Goal: Task Accomplishment & Management: Use online tool/utility

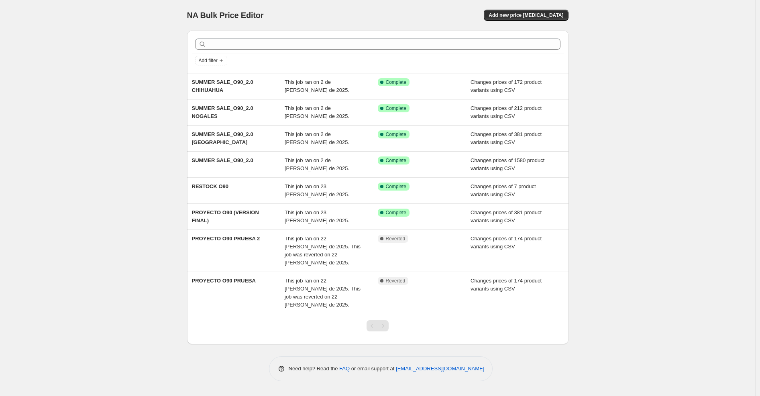
click at [62, 59] on div "NA Bulk Price Editor. This page is ready NA Bulk Price Editor Add new price cha…" at bounding box center [377, 198] width 755 height 396
click at [530, 14] on span "Add new price change job" at bounding box center [525, 15] width 75 height 6
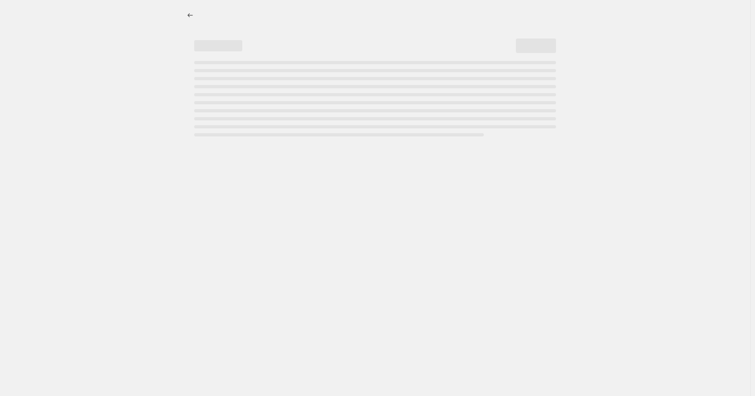
select select "percentage"
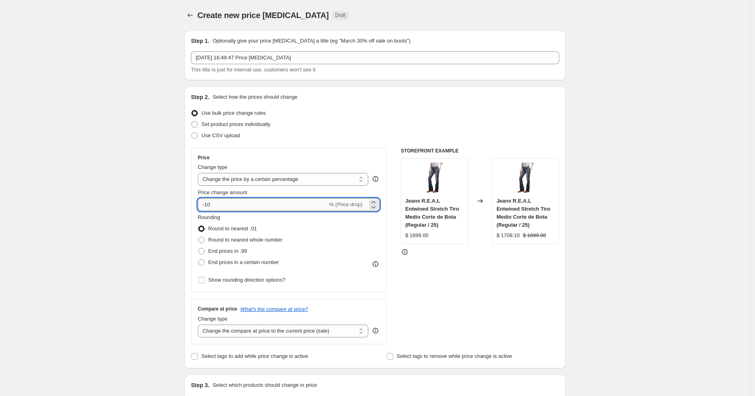
click at [221, 202] on input "-10" at bounding box center [263, 204] width 130 height 13
type input "-16"
click at [222, 332] on select "Change the compare at price to the current price (sale) Change the compare at p…" at bounding box center [283, 331] width 171 height 13
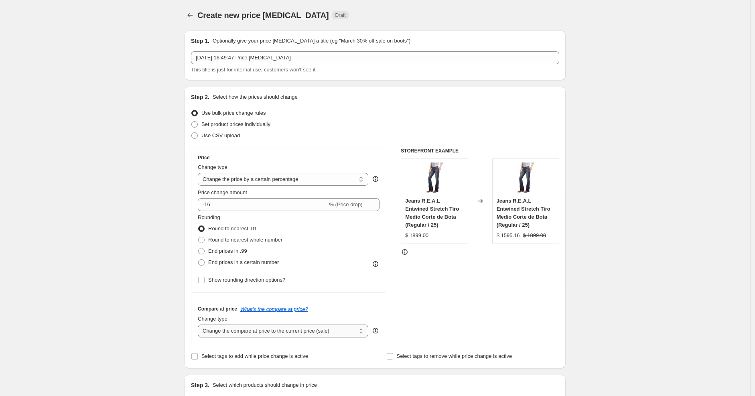
select select "remove"
click at [200, 325] on select "Change the compare at price to the current price (sale) Change the compare at p…" at bounding box center [283, 331] width 171 height 13
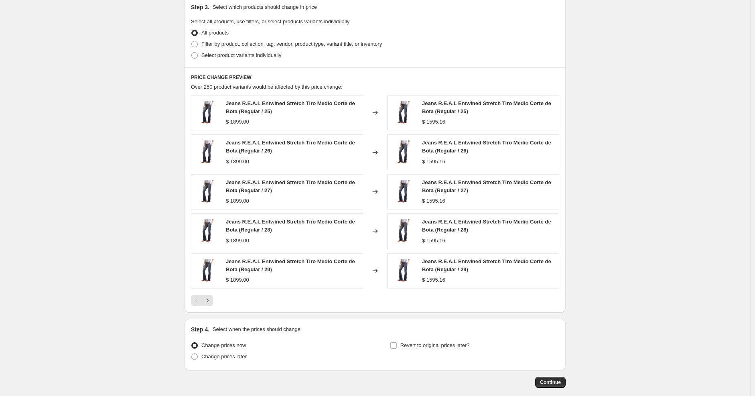
scroll to position [420, 0]
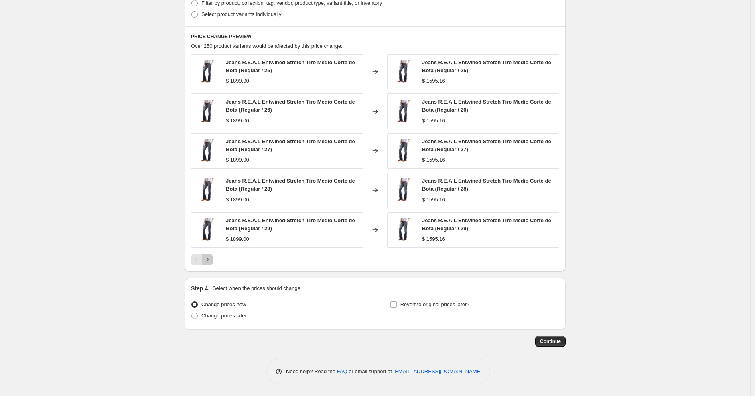
click at [211, 263] on icon "Next" at bounding box center [207, 260] width 8 height 8
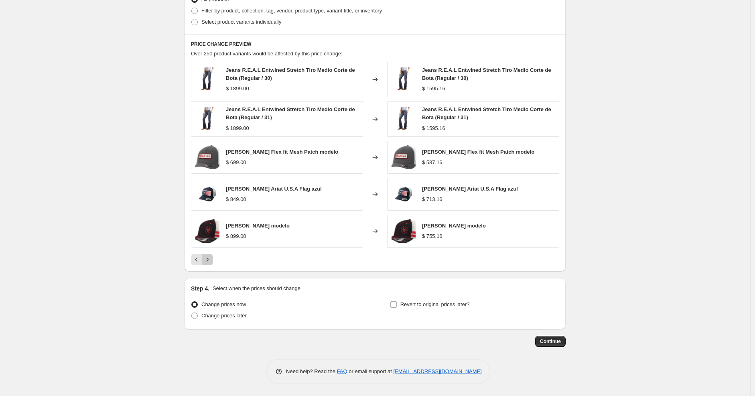
click at [211, 264] on button "Next" at bounding box center [207, 259] width 11 height 11
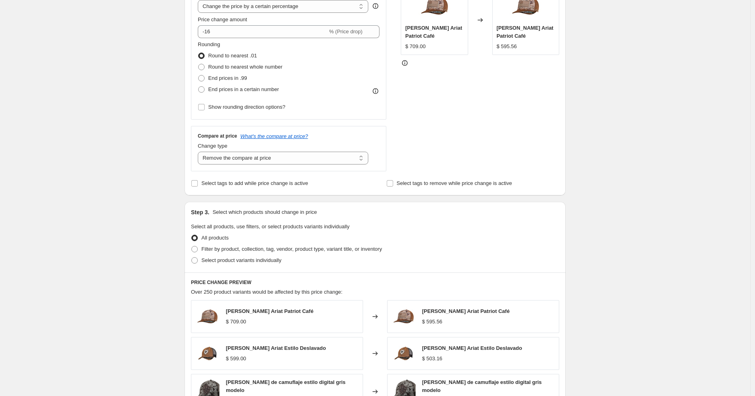
scroll to position [95, 0]
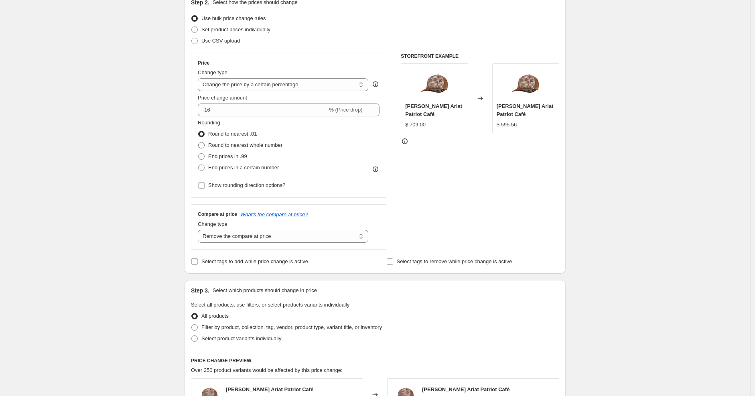
click at [205, 145] on span at bounding box center [201, 145] width 6 height 6
click at [199, 142] on input "Round to nearest whole number" at bounding box center [198, 142] width 0 height 0
radio input "true"
click at [205, 136] on span at bounding box center [201, 134] width 6 height 6
click at [199, 131] on input "Round to nearest .01" at bounding box center [198, 131] width 0 height 0
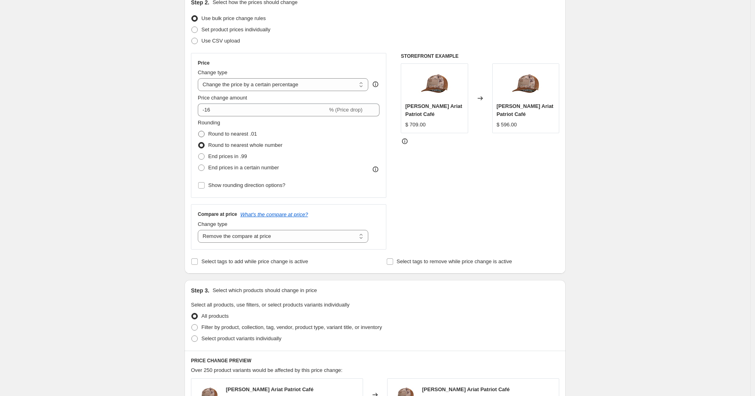
radio input "true"
click at [203, 145] on span at bounding box center [201, 145] width 6 height 6
click at [199, 142] on input "Round to nearest whole number" at bounding box center [198, 142] width 0 height 0
radio input "true"
click at [203, 158] on span at bounding box center [201, 156] width 6 height 6
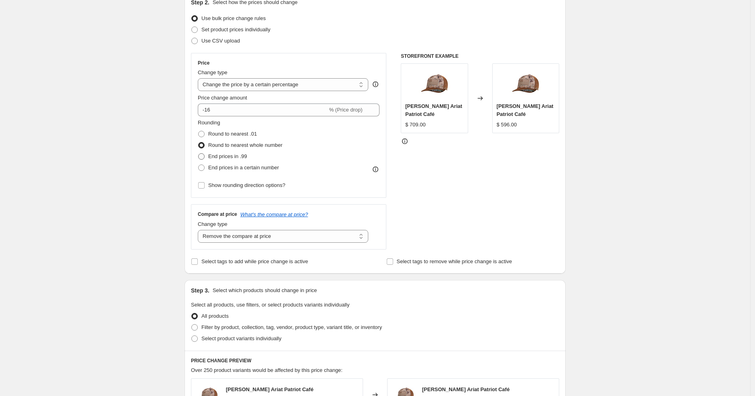
click at [199, 154] on input "End prices in .99" at bounding box center [198, 153] width 0 height 0
radio input "true"
click at [203, 166] on span at bounding box center [201, 168] width 6 height 6
click at [199, 165] on input "End prices in a certain number" at bounding box center [198, 165] width 0 height 0
radio input "true"
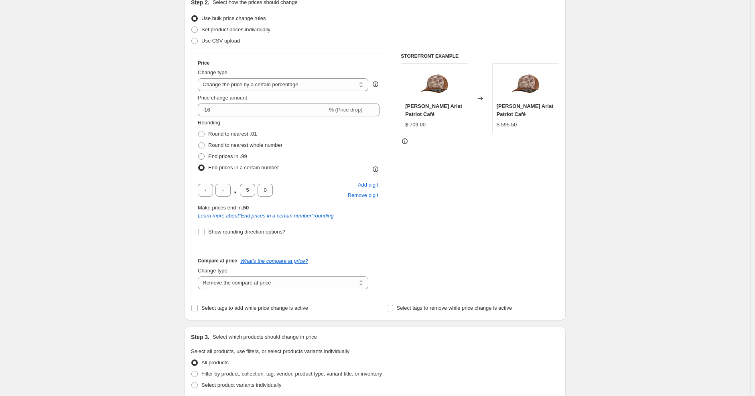
click at [203, 167] on span at bounding box center [201, 168] width 6 height 6
click at [199, 165] on input "End prices in a certain number" at bounding box center [198, 165] width 0 height 0
click at [204, 138] on label "Round to nearest .01" at bounding box center [227, 133] width 59 height 11
click at [199, 131] on input "Round to nearest .01" at bounding box center [198, 131] width 0 height 0
radio input "true"
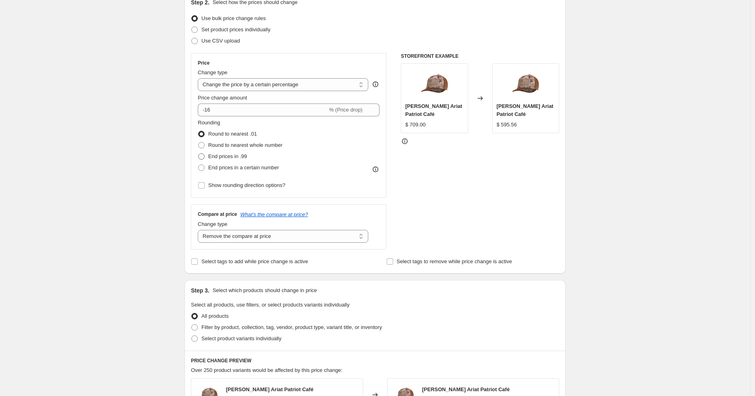
click at [203, 148] on span at bounding box center [201, 145] width 6 height 6
click at [199, 142] on input "Round to nearest whole number" at bounding box center [198, 142] width 0 height 0
radio input "true"
click at [202, 155] on span at bounding box center [201, 156] width 6 height 6
click at [199, 154] on input "End prices in .99" at bounding box center [198, 153] width 0 height 0
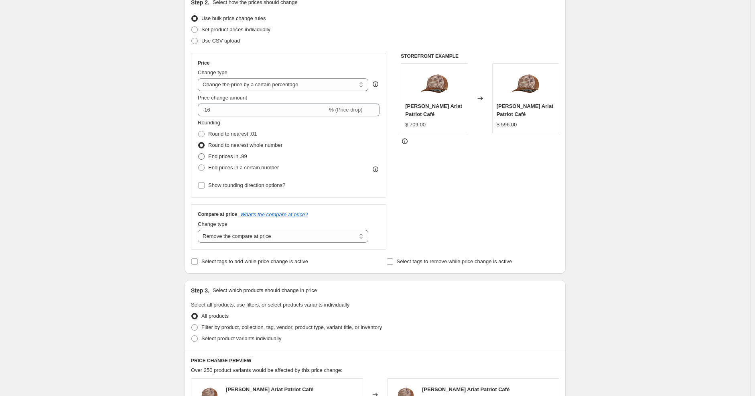
radio input "true"
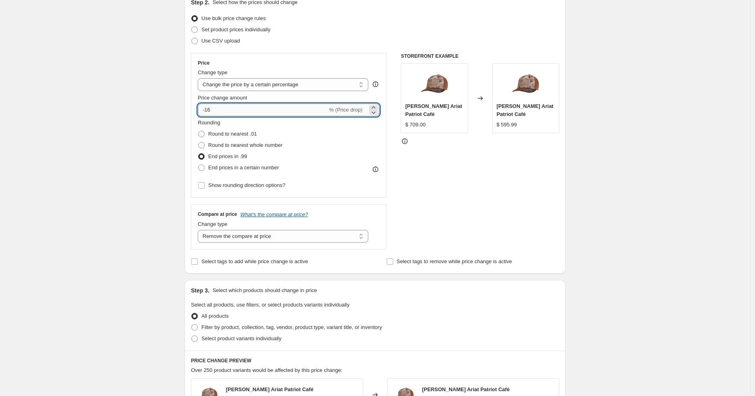
click at [224, 109] on input "-16" at bounding box center [263, 110] width 130 height 13
type input "-17"
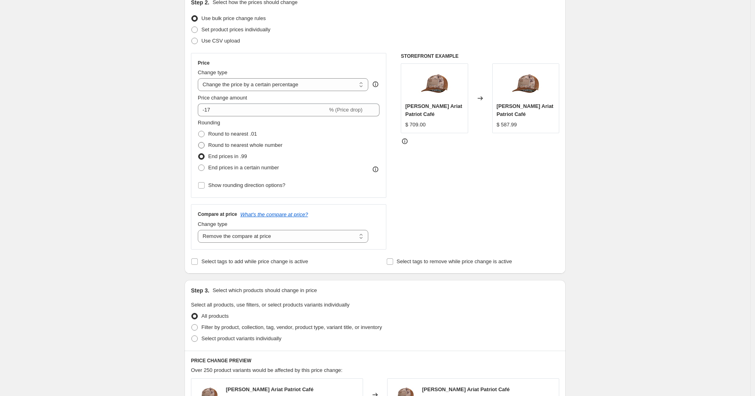
click at [205, 143] on span at bounding box center [201, 145] width 6 height 6
click at [199, 142] on input "Round to nearest whole number" at bounding box center [198, 142] width 0 height 0
radio input "true"
click at [205, 134] on span at bounding box center [201, 134] width 6 height 6
click at [199, 131] on input "Round to nearest .01" at bounding box center [198, 131] width 0 height 0
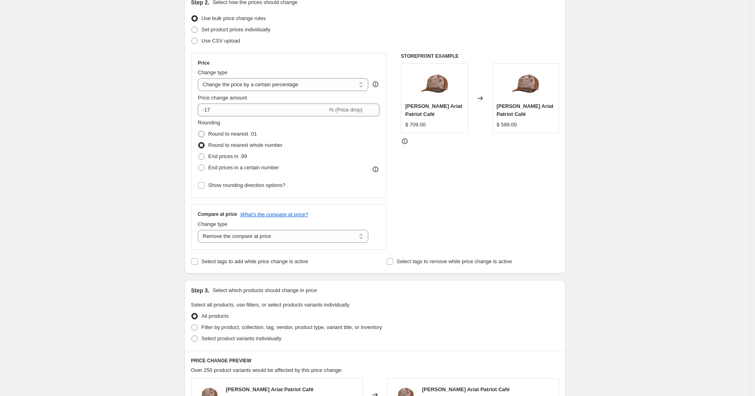
radio input "true"
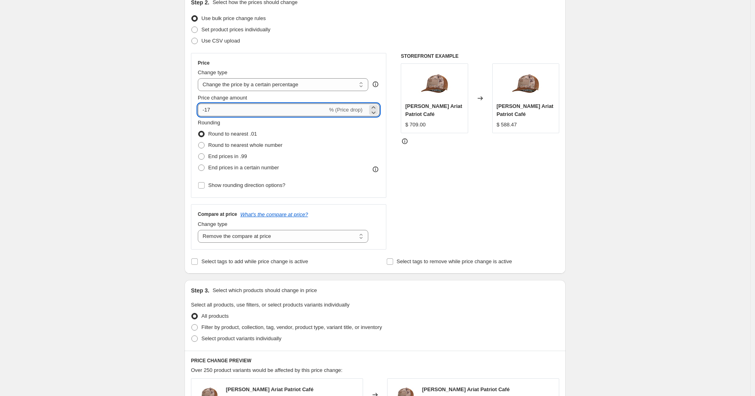
click at [222, 114] on input "-17" at bounding box center [263, 110] width 130 height 13
type input "-16"
click at [210, 144] on label "Round to nearest whole number" at bounding box center [240, 145] width 85 height 11
click at [199, 142] on input "Round to nearest whole number" at bounding box center [198, 142] width 0 height 0
radio input "true"
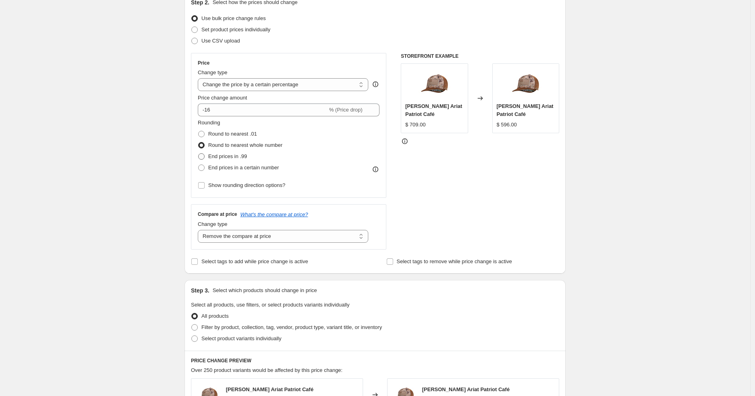
click at [213, 157] on span "End prices in .99" at bounding box center [227, 156] width 39 height 6
click at [199, 154] on input "End prices in .99" at bounding box center [198, 153] width 0 height 0
radio input "true"
click at [211, 168] on span "End prices in a certain number" at bounding box center [243, 168] width 71 height 6
click at [199, 165] on input "End prices in a certain number" at bounding box center [198, 165] width 0 height 0
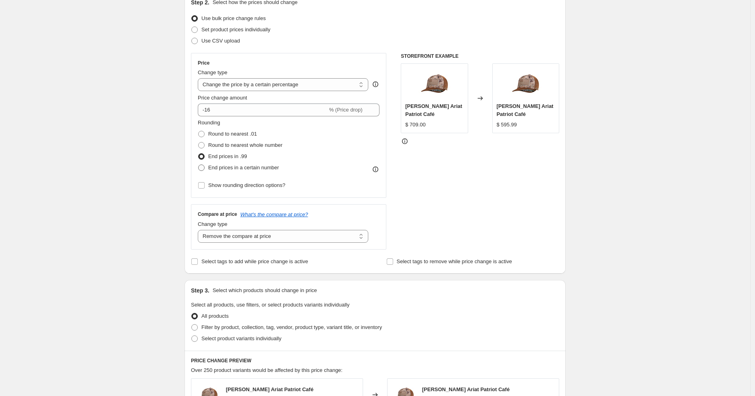
radio input "true"
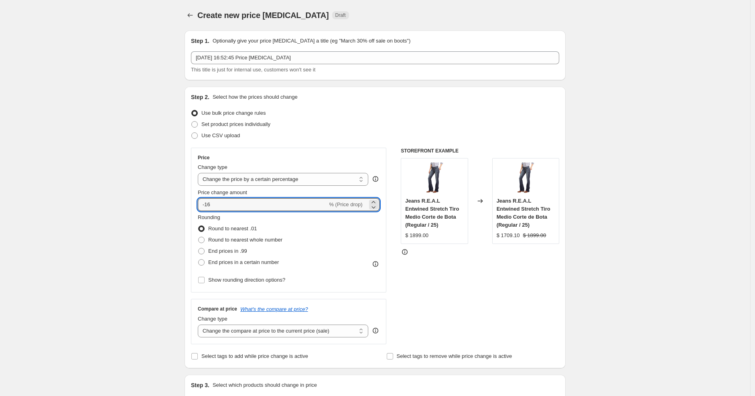
select select "percentage"
type input "-16"
click at [218, 252] on span "End prices in .99" at bounding box center [227, 251] width 39 height 6
click at [199, 248] on input "End prices in .99" at bounding box center [198, 248] width 0 height 0
radio input "true"
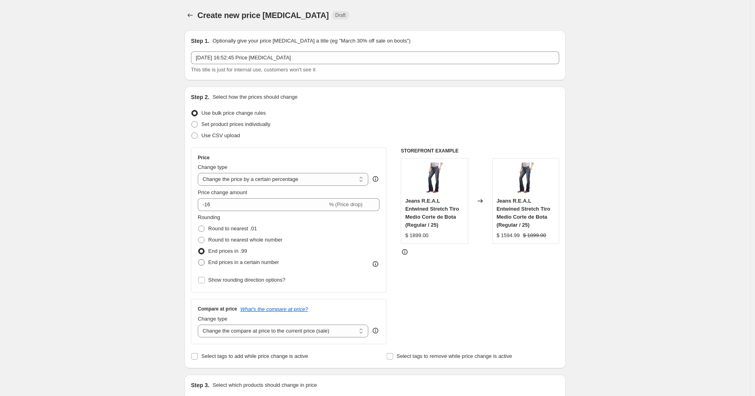
click at [218, 260] on span "End prices in a certain number" at bounding box center [243, 262] width 71 height 6
click at [199, 260] on input "End prices in a certain number" at bounding box center [198, 259] width 0 height 0
radio input "true"
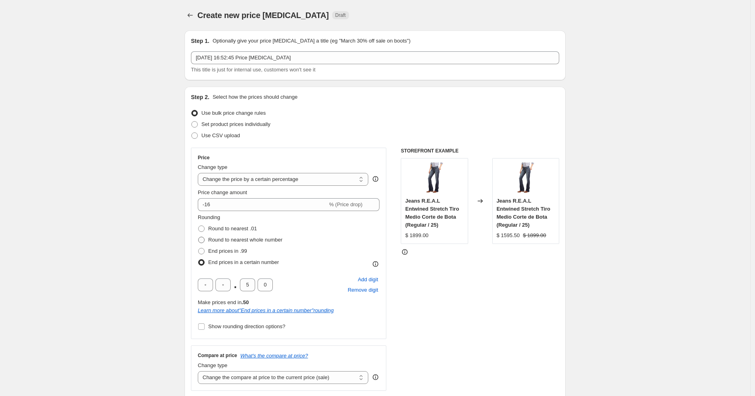
click at [226, 240] on span "Round to nearest whole number" at bounding box center [245, 240] width 74 height 6
click at [199, 237] on input "Round to nearest whole number" at bounding box center [198, 237] width 0 height 0
radio input "true"
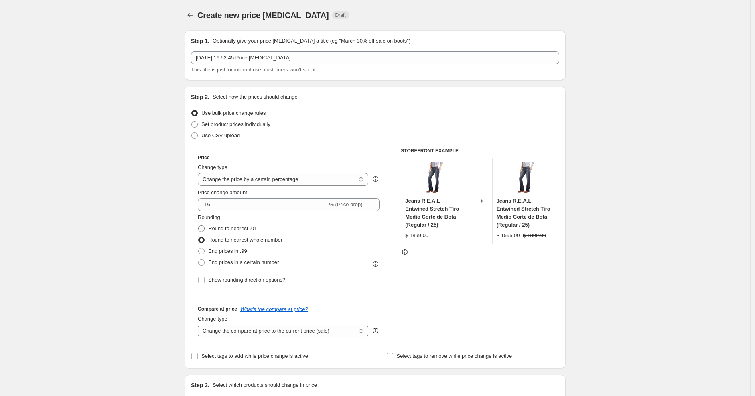
click at [226, 229] on span "Round to nearest .01" at bounding box center [232, 229] width 49 height 6
click at [199, 226] on input "Round to nearest .01" at bounding box center [198, 226] width 0 height 0
radio input "true"
click at [205, 227] on span at bounding box center [201, 229] width 6 height 6
click at [199, 226] on input "Round to nearest .01" at bounding box center [198, 226] width 0 height 0
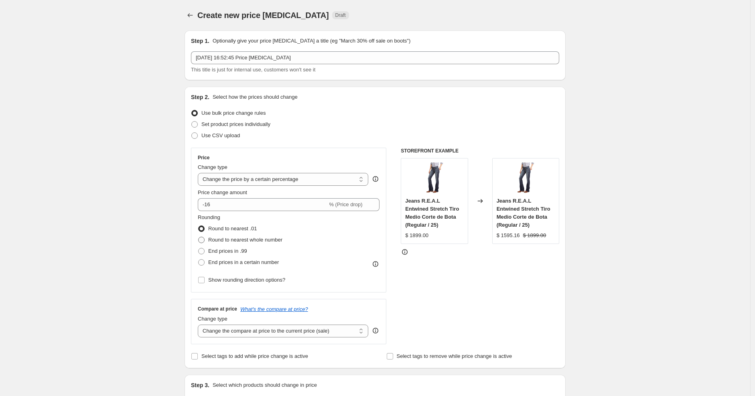
click at [222, 241] on span "Round to nearest whole number" at bounding box center [245, 240] width 74 height 6
click at [199, 237] on input "Round to nearest whole number" at bounding box center [198, 237] width 0 height 0
radio input "true"
click at [229, 253] on span "End prices in .99" at bounding box center [227, 251] width 39 height 6
click at [199, 248] on input "End prices in .99" at bounding box center [198, 248] width 0 height 0
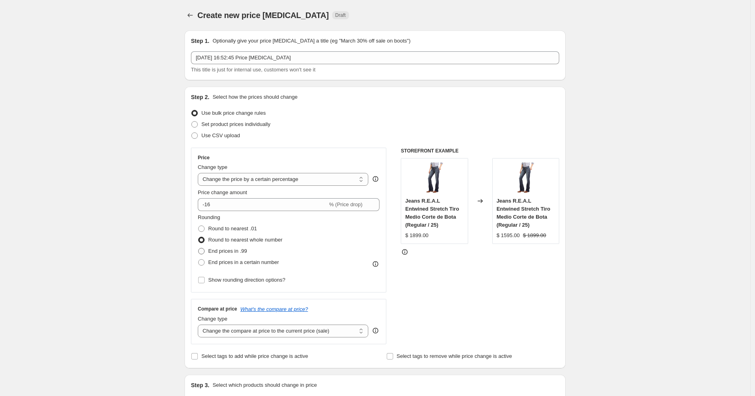
radio input "true"
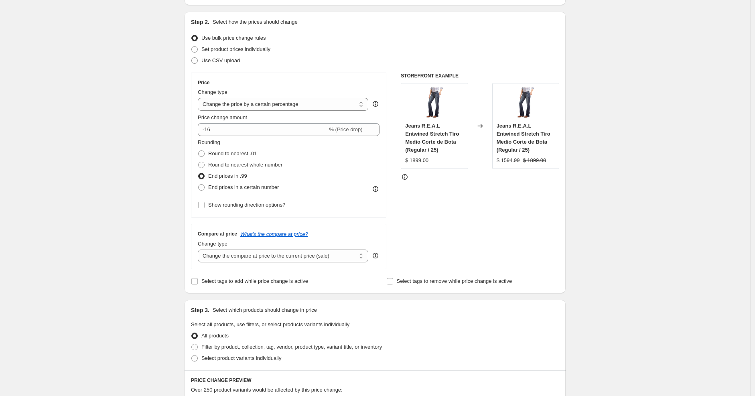
scroll to position [223, 0]
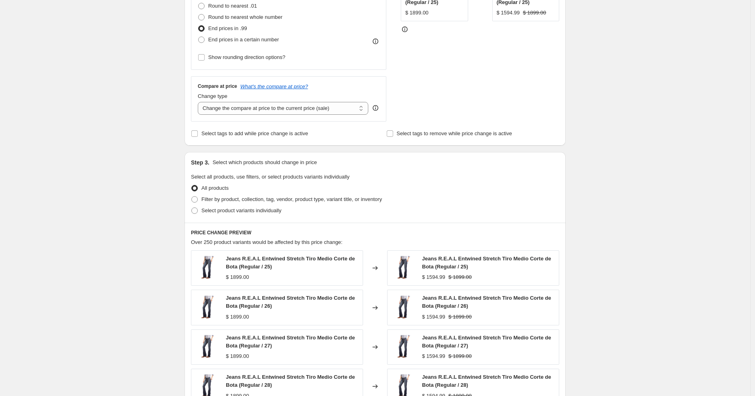
click at [237, 115] on div "Compare at price What's the compare at price? Change type Change the compare at…" at bounding box center [288, 98] width 195 height 45
click at [238, 111] on select "Change the compare at price to the current price (sale) Change the compare at p…" at bounding box center [283, 108] width 171 height 13
select select "no_change"
click at [200, 102] on select "Change the compare at price to the current price (sale) Change the compare at p…" at bounding box center [283, 108] width 171 height 13
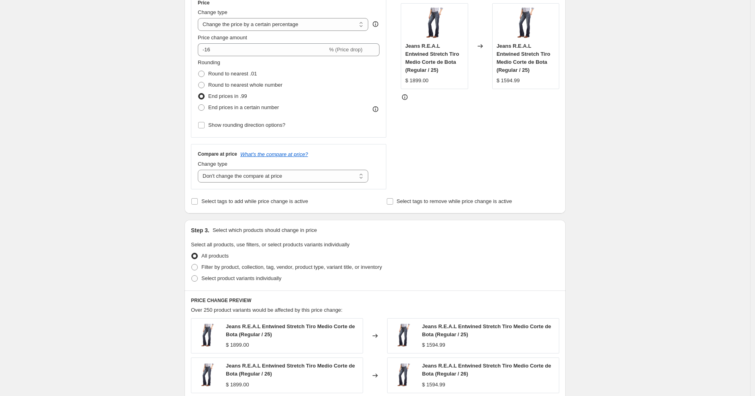
scroll to position [134, 0]
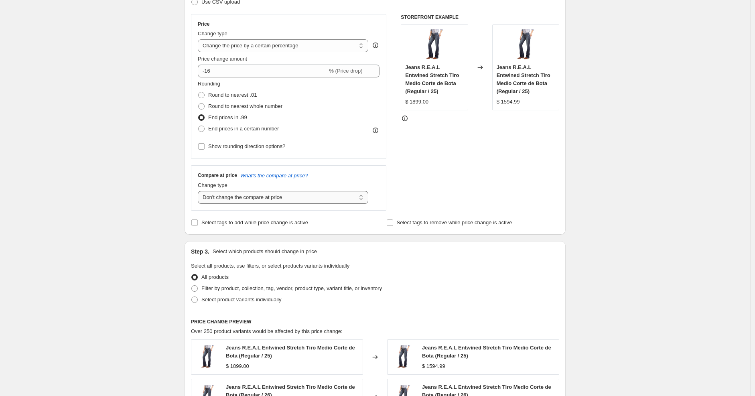
click at [266, 202] on select "Change the compare at price to the current price (sale) Change the compare at p…" at bounding box center [283, 197] width 171 height 13
click at [144, 209] on div "Create new price [MEDICAL_DATA]. This page is ready Create new price [MEDICAL_D…" at bounding box center [375, 273] width 750 height 815
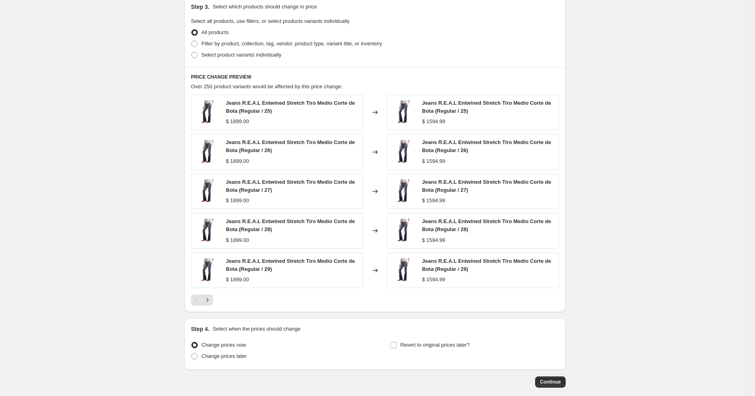
scroll to position [242, 0]
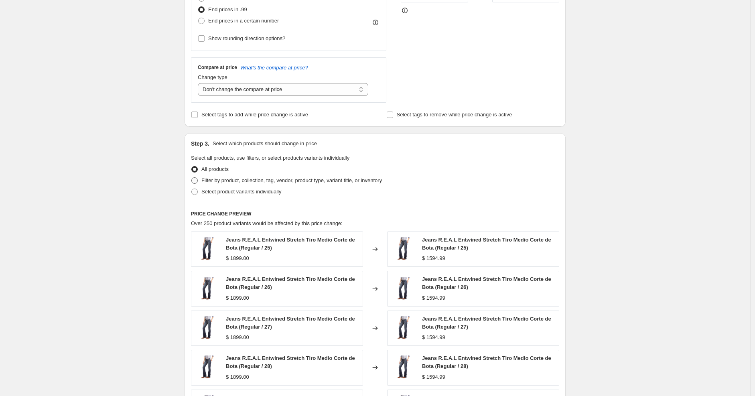
click at [202, 181] on label "Filter by product, collection, tag, vendor, product type, variant title, or inv…" at bounding box center [286, 180] width 191 height 11
click at [192, 178] on input "Filter by product, collection, tag, vendor, product type, variant title, or inv…" at bounding box center [191, 177] width 0 height 0
radio input "true"
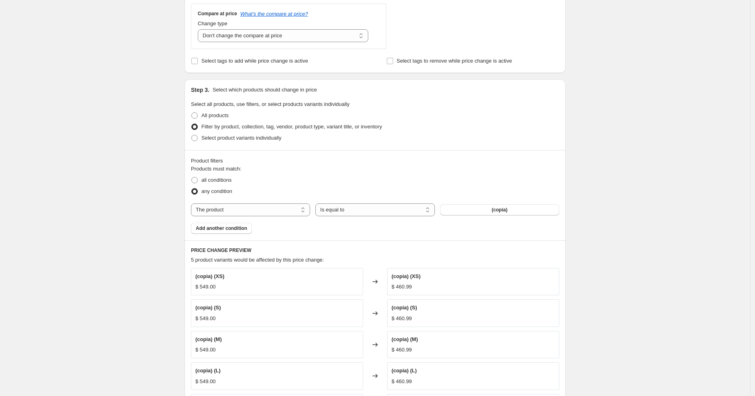
scroll to position [331, 0]
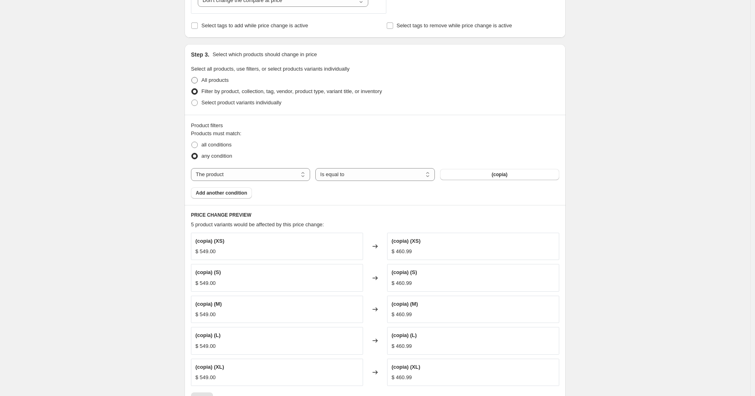
click at [208, 82] on span "All products" at bounding box center [214, 80] width 27 height 6
click at [192, 77] on input "All products" at bounding box center [191, 77] width 0 height 0
radio input "true"
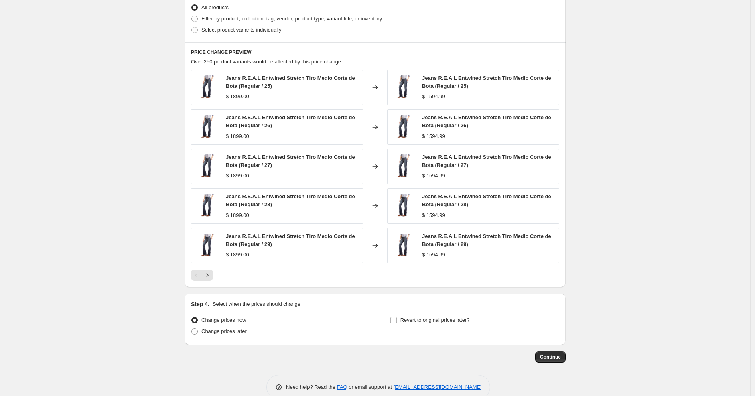
scroll to position [420, 0]
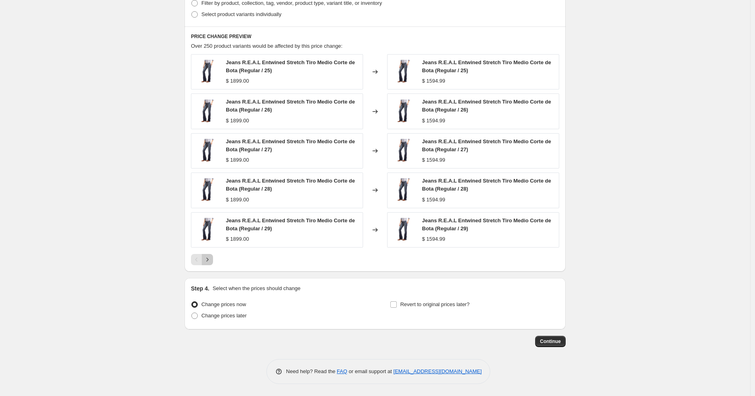
click at [209, 260] on icon "Next" at bounding box center [207, 260] width 8 height 8
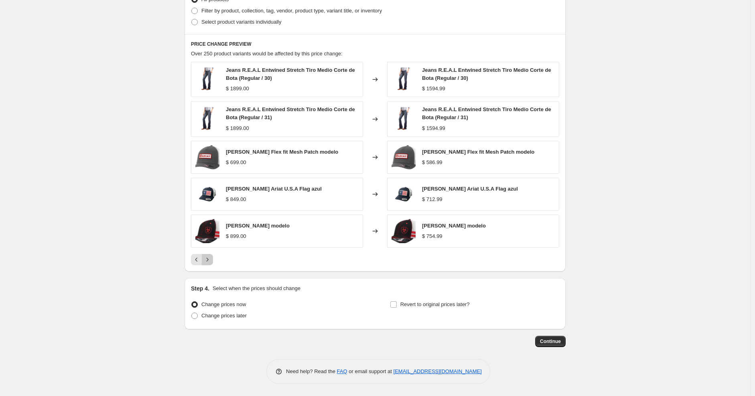
click at [209, 260] on icon "Next" at bounding box center [207, 260] width 8 height 8
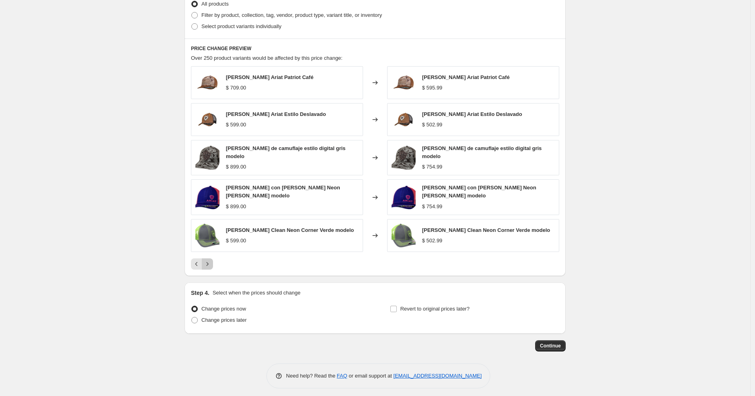
click at [209, 260] on icon "Next" at bounding box center [207, 264] width 8 height 8
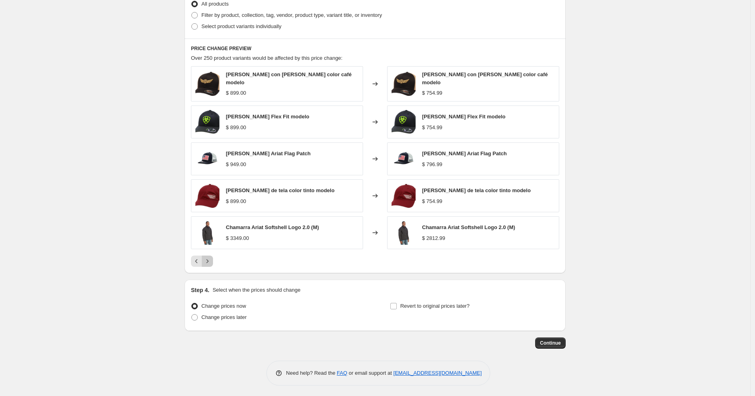
click at [209, 260] on icon "Next" at bounding box center [207, 261] width 8 height 8
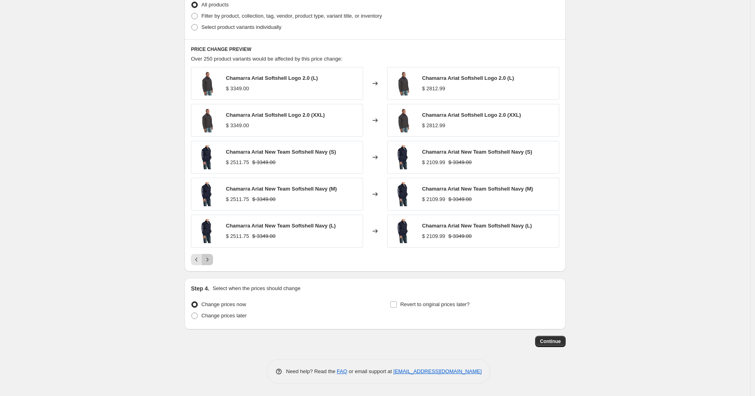
click at [209, 260] on icon "Next" at bounding box center [207, 260] width 8 height 8
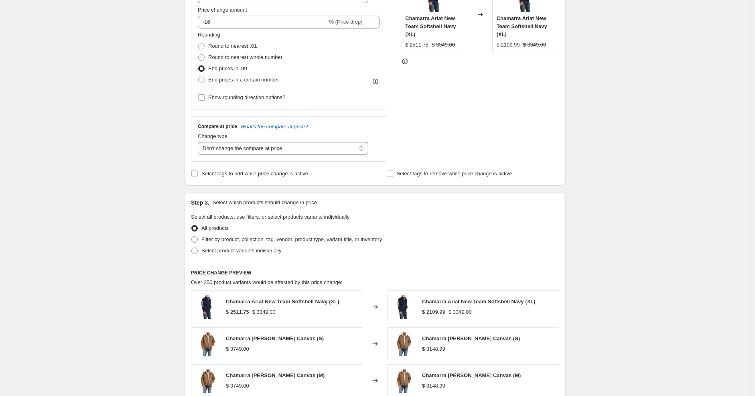
scroll to position [45, 0]
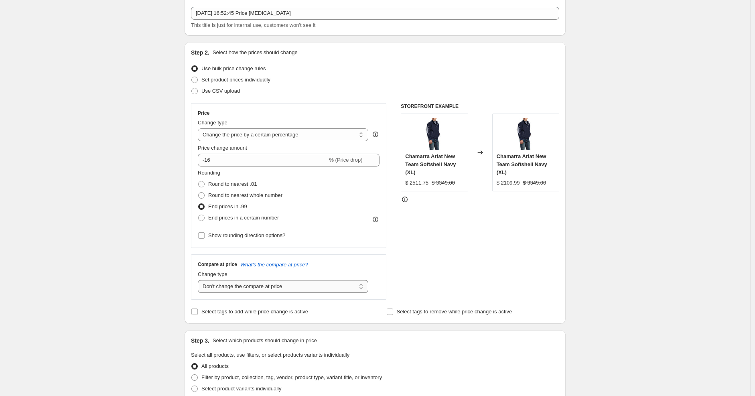
click at [258, 289] on select "Change the compare at price to the current price (sale) Change the compare at p…" at bounding box center [283, 286] width 171 height 13
click at [200, 281] on select "Change the compare at price to the current price (sale) Change the compare at p…" at bounding box center [283, 286] width 171 height 13
drag, startPoint x: 269, startPoint y: 273, endPoint x: 266, endPoint y: 297, distance: 23.4
click at [268, 275] on div "Change type" at bounding box center [283, 274] width 171 height 8
drag, startPoint x: 267, startPoint y: 288, endPoint x: 267, endPoint y: 293, distance: 4.8
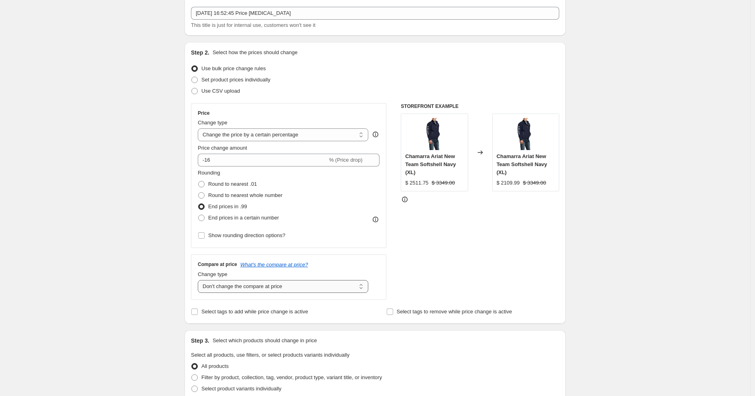
click at [267, 288] on select "Change the compare at price to the current price (sale) Change the compare at p…" at bounding box center [283, 286] width 171 height 13
click at [200, 281] on select "Change the compare at price to the current price (sale) Change the compare at p…" at bounding box center [283, 286] width 171 height 13
click at [263, 286] on select "Change the compare at price to the current price (sale) Change the compare at p…" at bounding box center [283, 286] width 171 height 13
drag, startPoint x: 154, startPoint y: 271, endPoint x: 150, endPoint y: 285, distance: 14.1
click at [154, 271] on div "Create new price [MEDICAL_DATA]. This page is ready Create new price [MEDICAL_D…" at bounding box center [375, 356] width 750 height 802
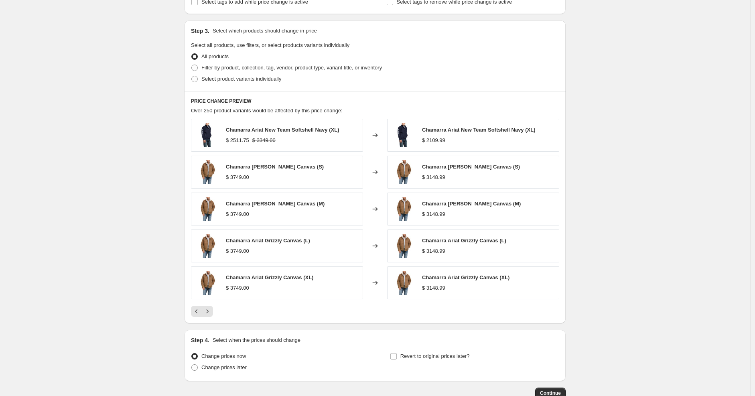
scroll to position [356, 0]
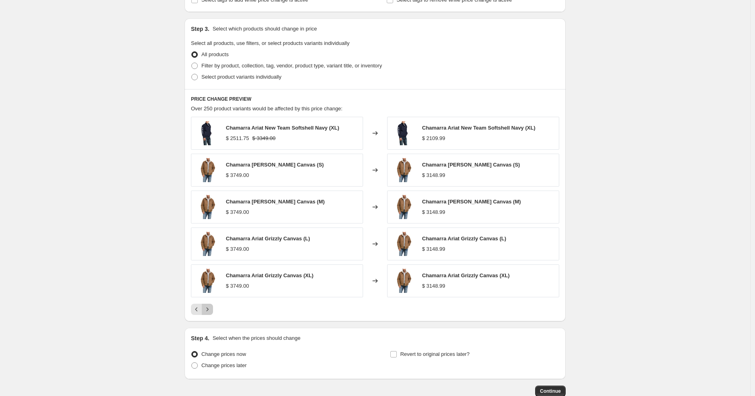
click at [209, 311] on icon "Next" at bounding box center [208, 309] width 2 height 4
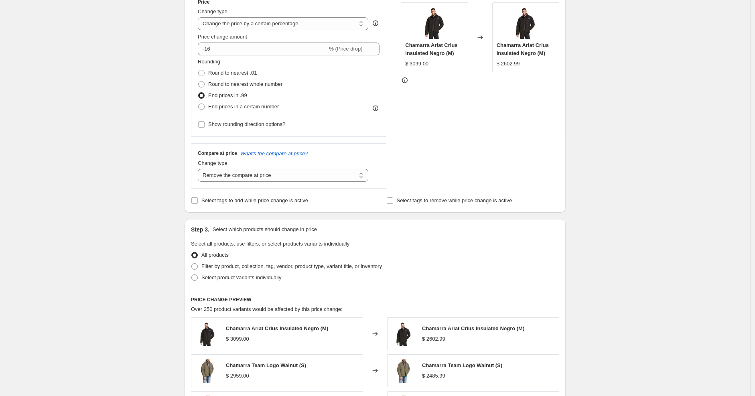
scroll to position [45, 0]
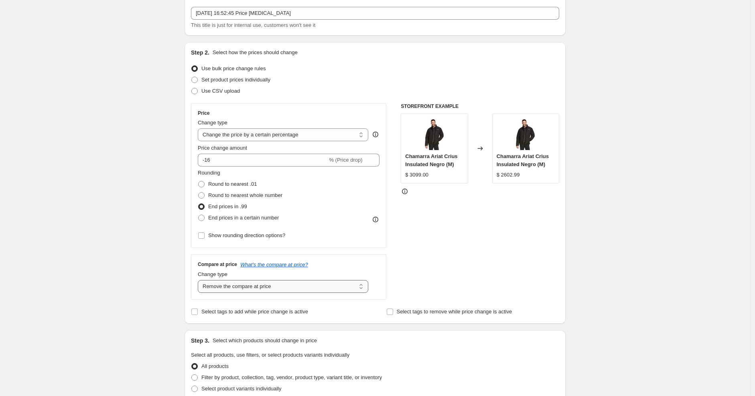
click at [260, 287] on select "Change the compare at price to the current price (sale) Change the compare at p…" at bounding box center [283, 286] width 171 height 13
select select "no_change"
click at [200, 281] on select "Change the compare at price to the current price (sale) Change the compare at p…" at bounding box center [283, 286] width 171 height 13
click at [203, 237] on input "Show rounding direction options?" at bounding box center [201, 235] width 6 height 6
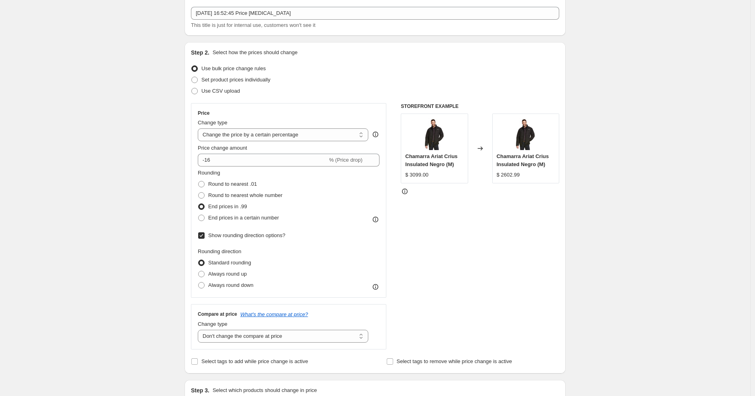
click at [203, 237] on input "Show rounding direction options?" at bounding box center [201, 235] width 6 height 6
checkbox input "false"
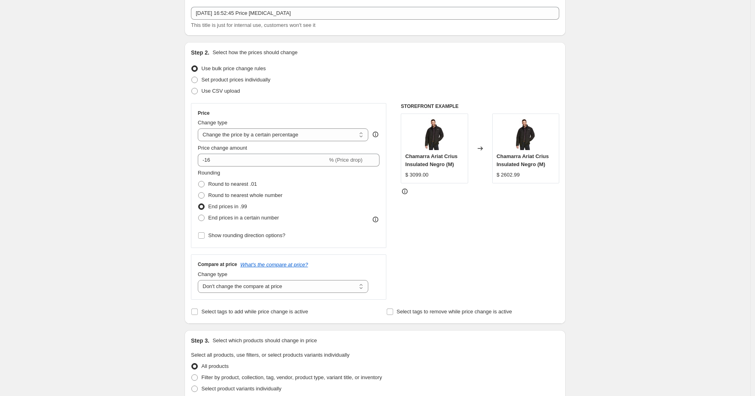
click at [378, 222] on icon at bounding box center [376, 220] width 8 height 8
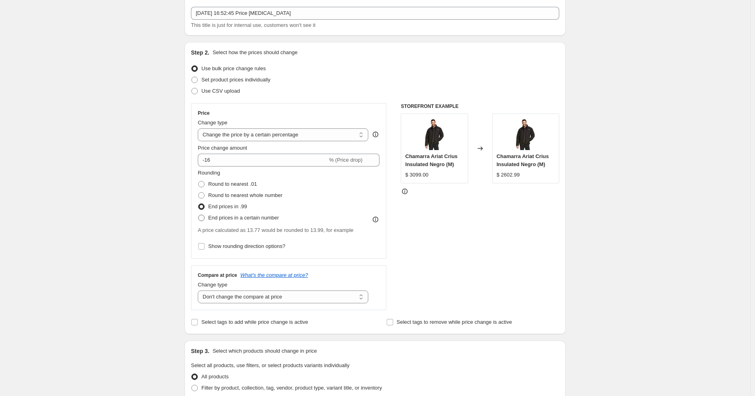
click at [210, 220] on span "End prices in a certain number" at bounding box center [243, 218] width 71 height 6
click at [199, 215] on input "End prices in a certain number" at bounding box center [198, 215] width 0 height 0
radio input "true"
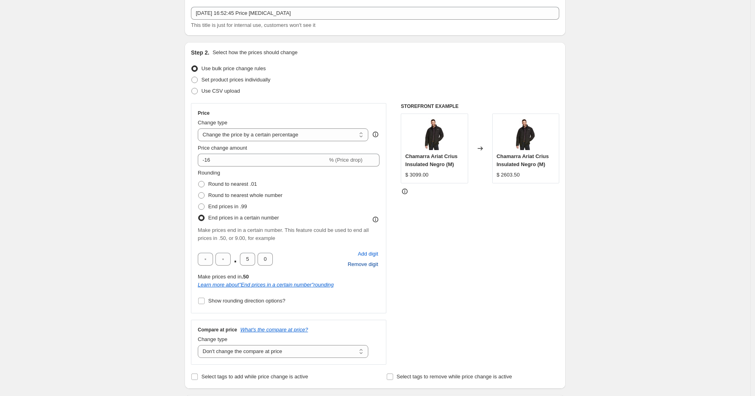
click at [365, 266] on span "Remove digit" at bounding box center [363, 264] width 31 height 8
click at [365, 266] on div "Add digit Remove digit" at bounding box center [363, 259] width 33 height 21
click at [368, 257] on span "Add digit" at bounding box center [368, 254] width 20 height 8
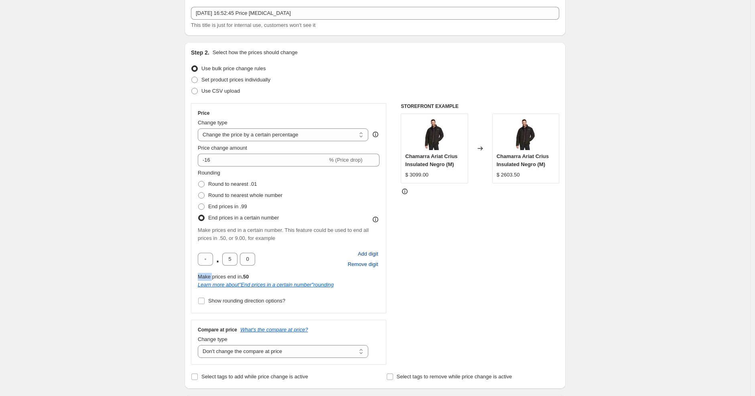
click at [368, 257] on span "Add digit" at bounding box center [368, 254] width 20 height 8
click at [368, 257] on div "Add digit Remove digit" at bounding box center [363, 259] width 33 height 21
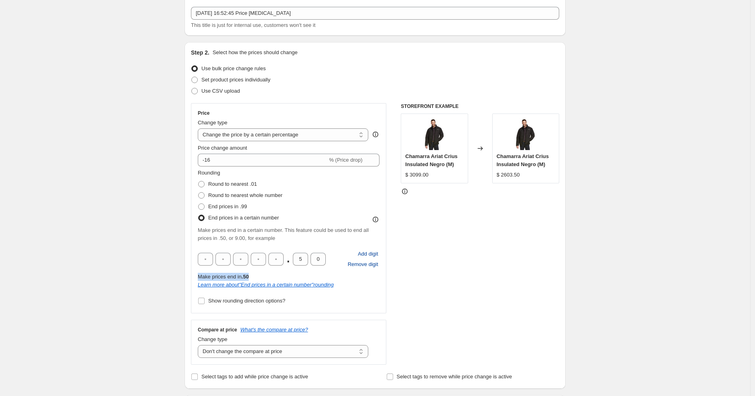
click at [363, 267] on span "Remove digit" at bounding box center [363, 264] width 31 height 8
click at [209, 187] on label "Round to nearest .01" at bounding box center [227, 184] width 59 height 11
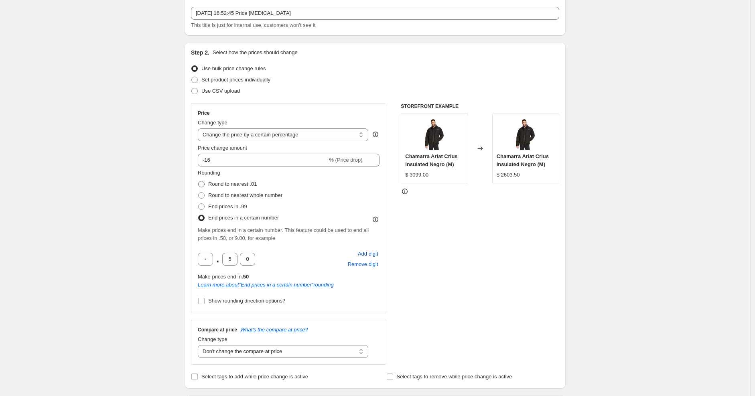
click at [199, 181] on input "Round to nearest .01" at bounding box center [198, 181] width 0 height 0
radio input "true"
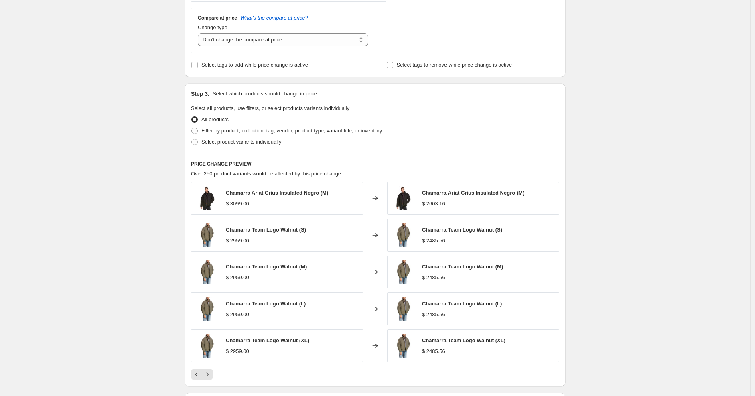
scroll to position [301, 0]
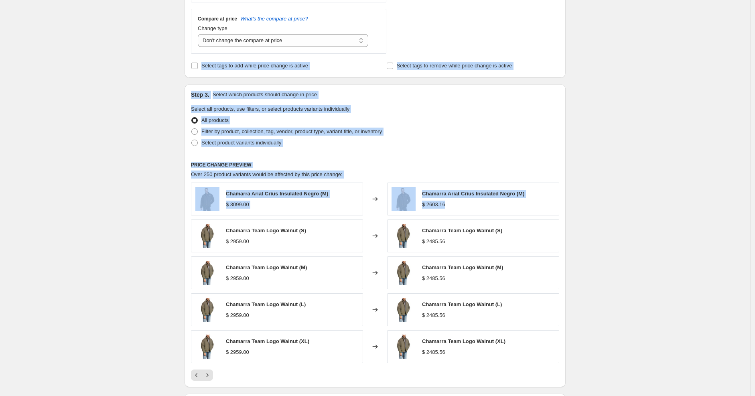
drag, startPoint x: 759, startPoint y: 146, endPoint x: 759, endPoint y: 49, distance: 97.9
click at [741, 155] on div "Create new price [MEDICAL_DATA]. This page is ready Create new price [MEDICAL_D…" at bounding box center [375, 105] width 750 height 813
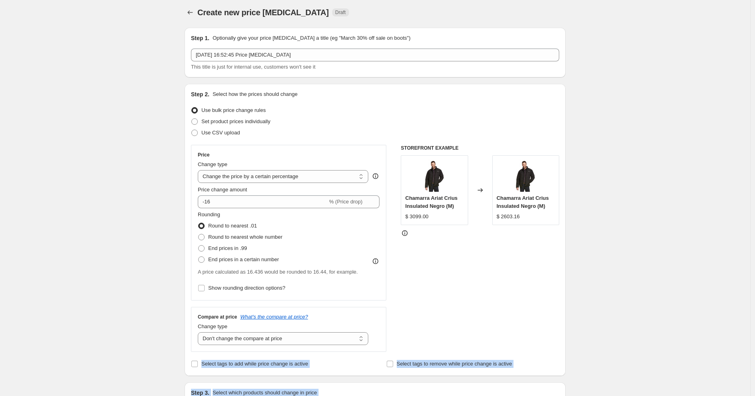
scroll to position [1, 0]
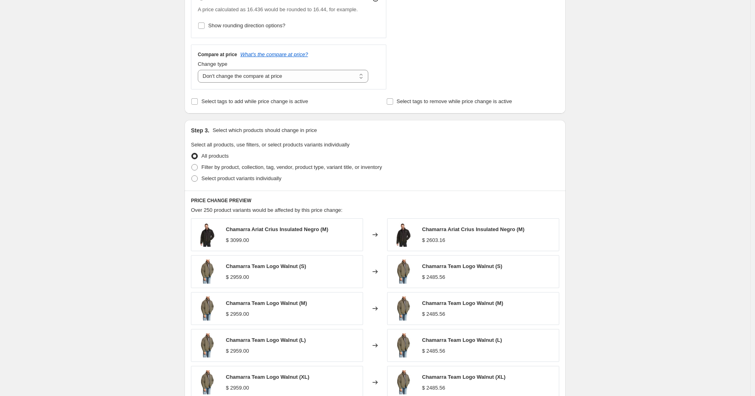
scroll to position [269, 0]
